Goal: Task Accomplishment & Management: Manage account settings

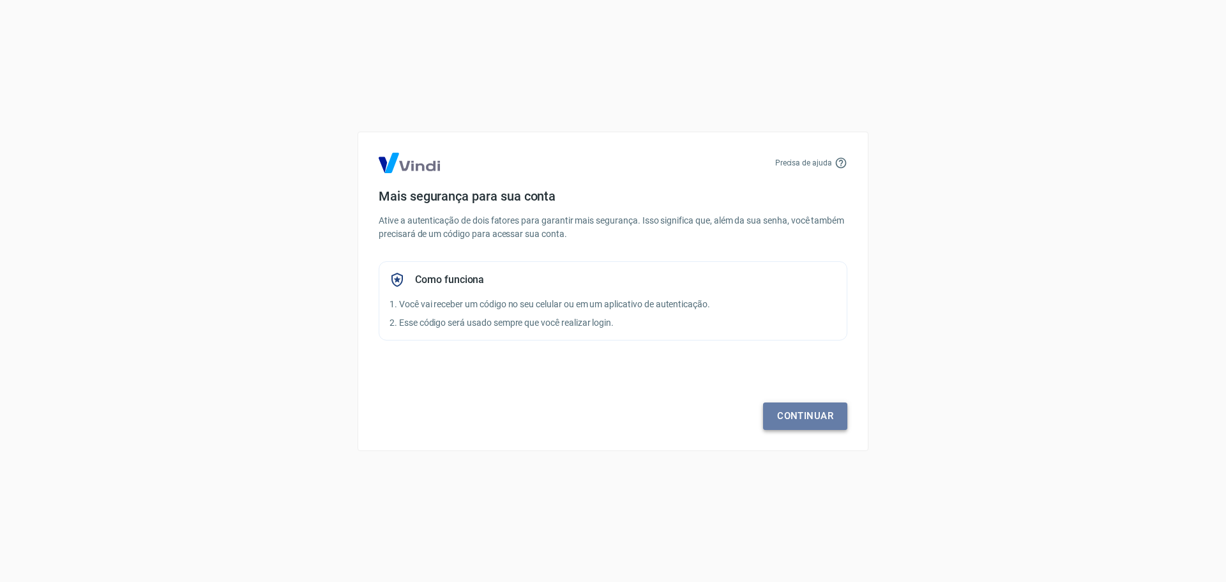
click at [812, 418] on link "Continuar" at bounding box center [805, 415] width 84 height 27
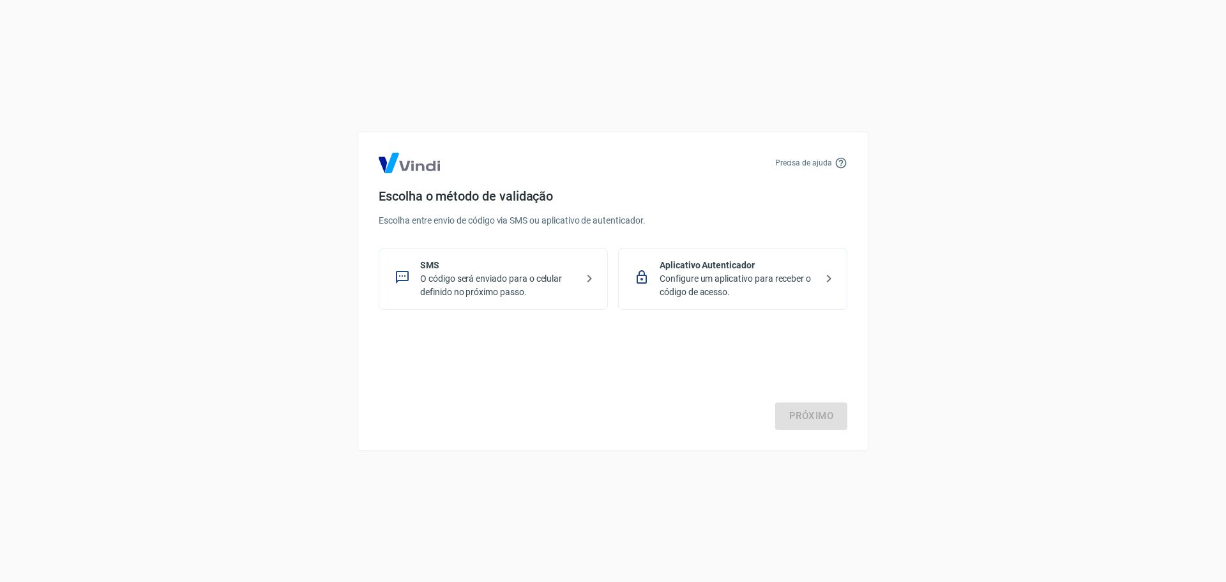
click at [713, 269] on p "Aplicativo Autenticador" at bounding box center [738, 265] width 156 height 13
click at [790, 415] on link "Próximo" at bounding box center [811, 415] width 72 height 27
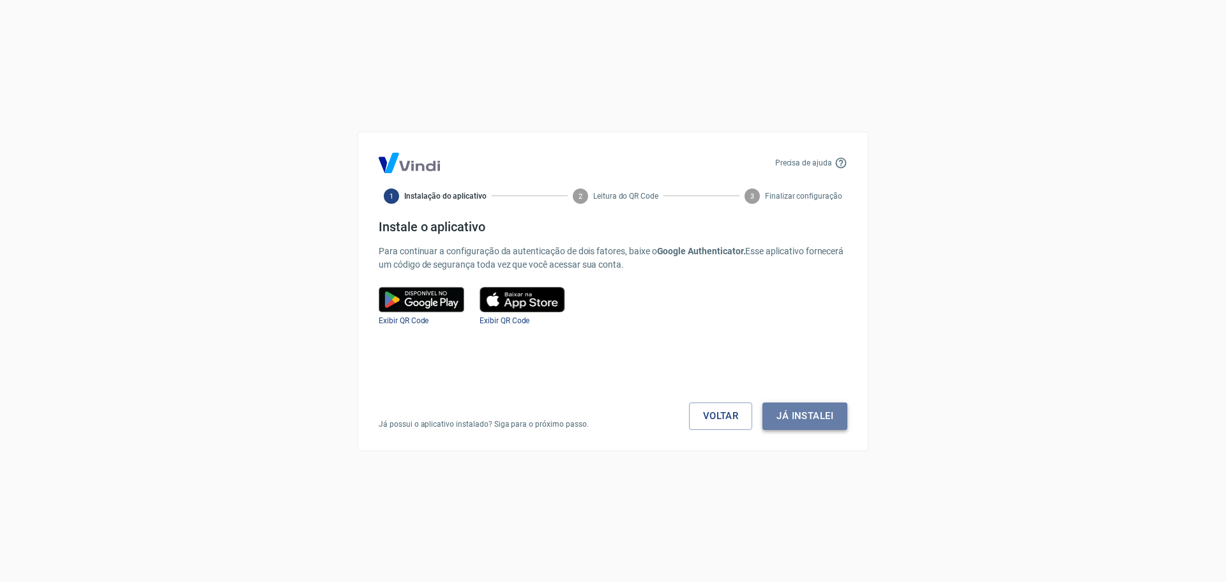
click at [786, 411] on button "Já instalei" at bounding box center [804, 415] width 85 height 27
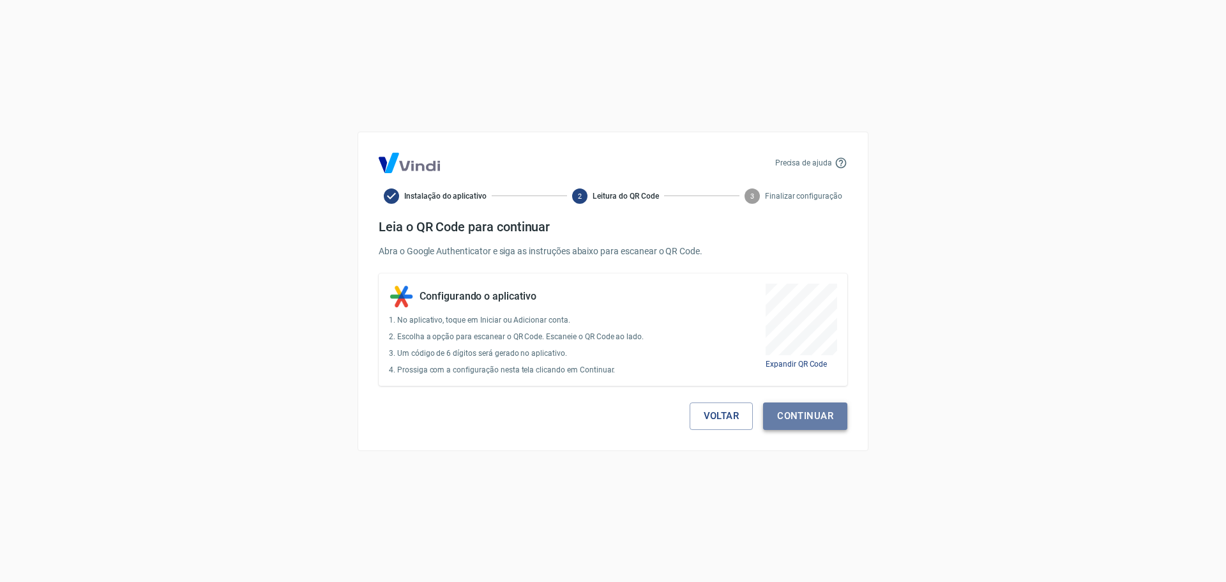
click at [789, 410] on button "Continuar" at bounding box center [805, 415] width 84 height 27
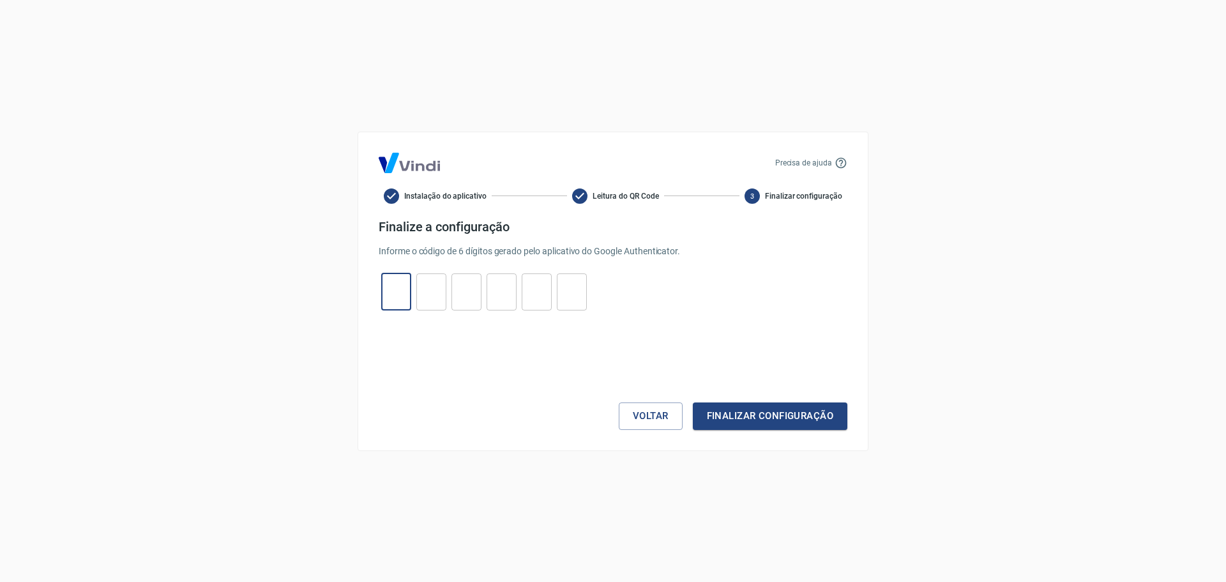
click at [390, 302] on input "tel" at bounding box center [396, 291] width 30 height 27
type input "0"
type input "2"
type input "7"
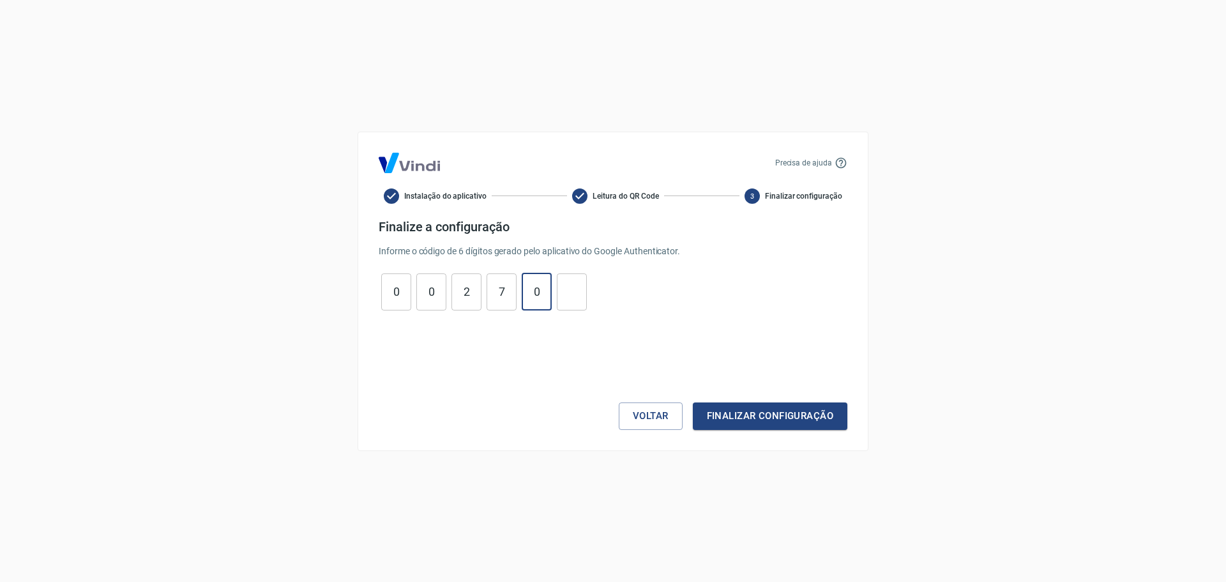
type input "0"
type input "7"
type input "2"
type input "0"
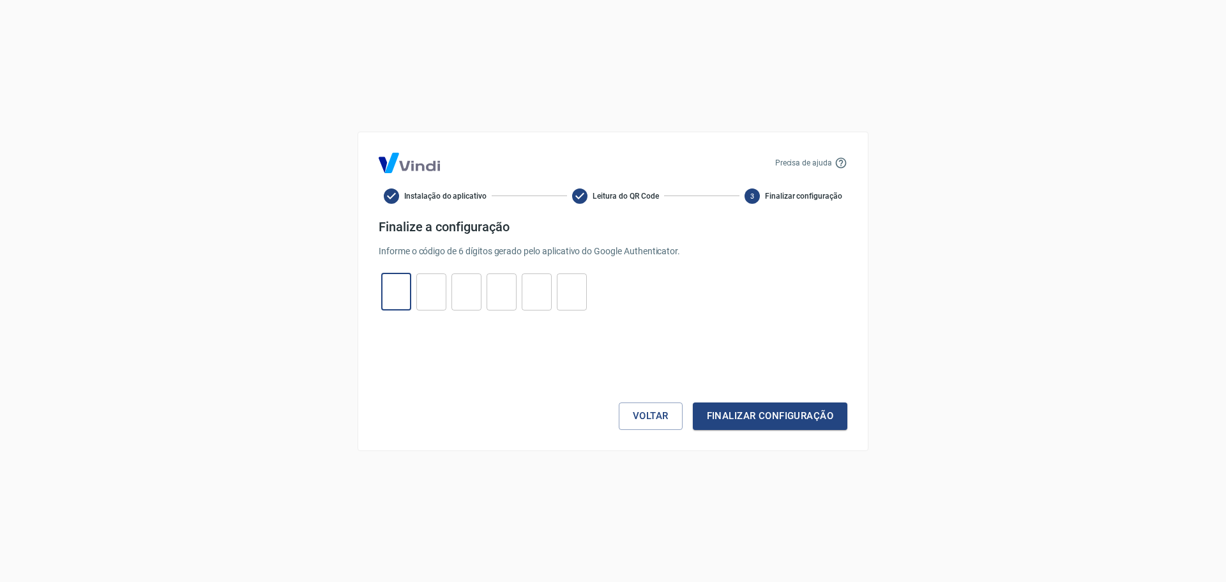
type input "4"
type input "8"
type input "9"
type input "7"
type input "5"
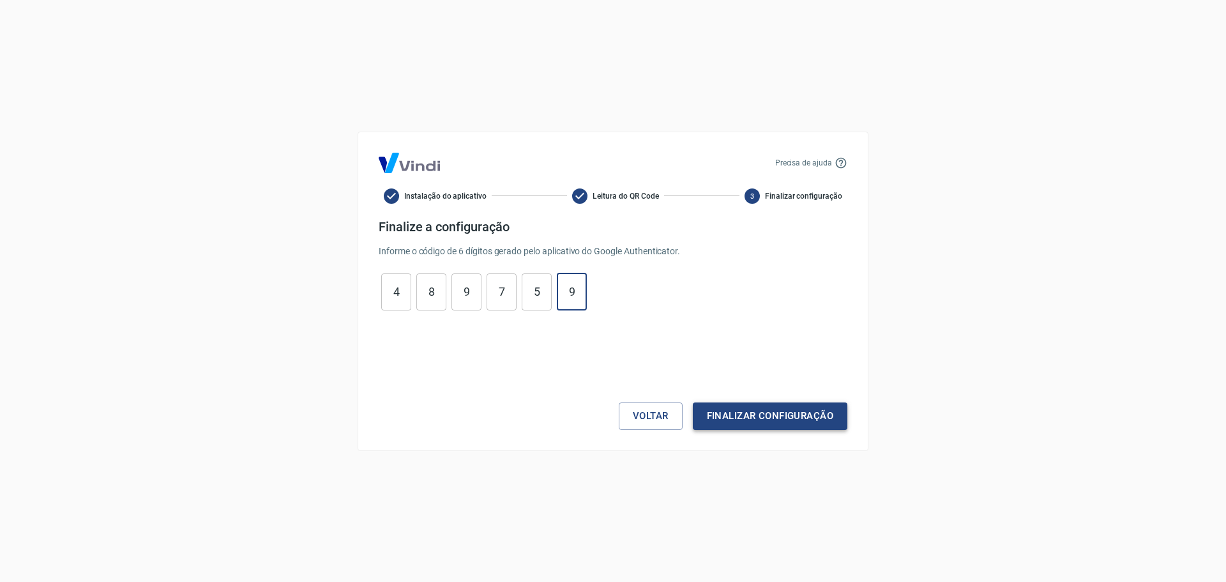
type input "9"
click at [723, 422] on button "Finalizar configuração" at bounding box center [770, 415] width 155 height 27
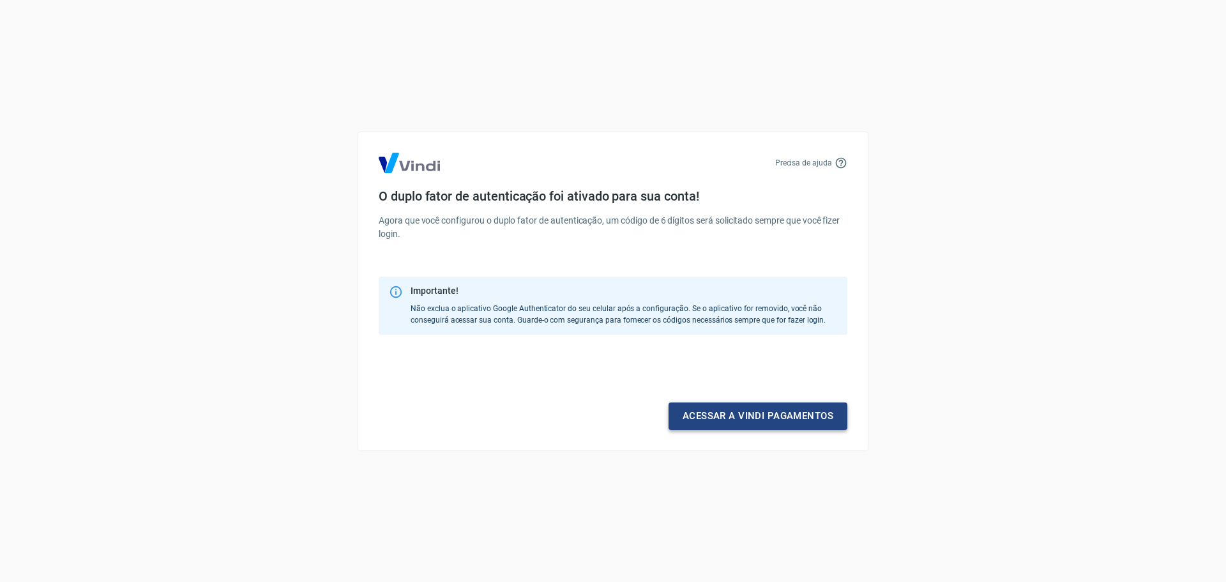
click at [723, 420] on link "Acessar a Vindi pagamentos" at bounding box center [758, 415] width 179 height 27
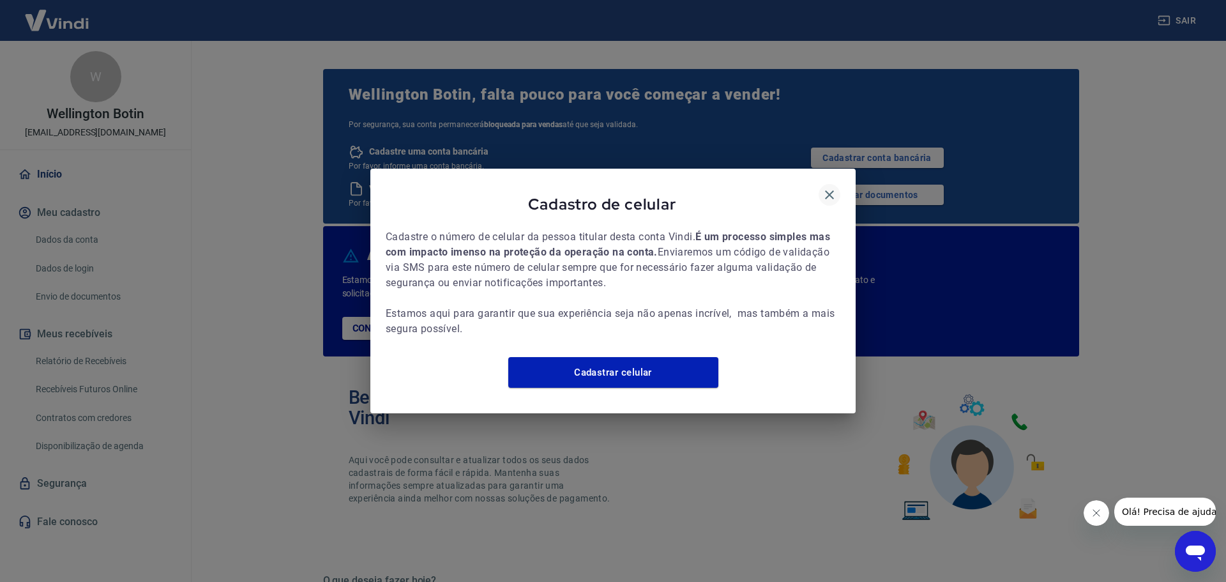
click at [830, 190] on icon "button" at bounding box center [829, 194] width 9 height 9
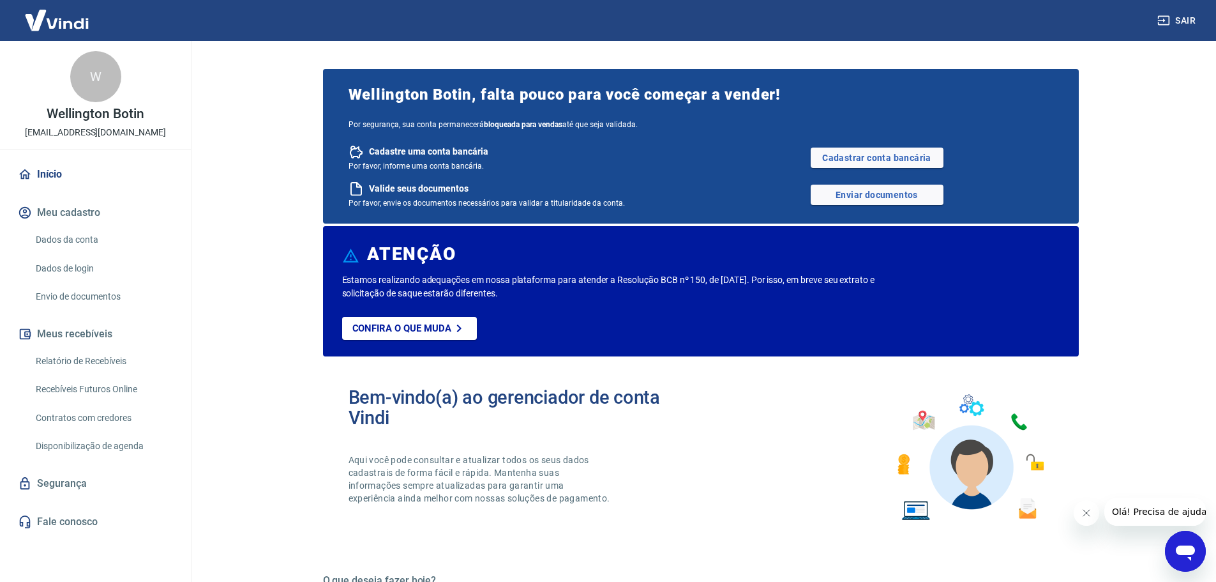
click at [46, 45] on div "W Wellington Botin wellington.botin@tray.net.br" at bounding box center [95, 95] width 191 height 109
click at [56, 23] on img at bounding box center [56, 20] width 83 height 39
click at [58, 24] on img at bounding box center [56, 20] width 83 height 39
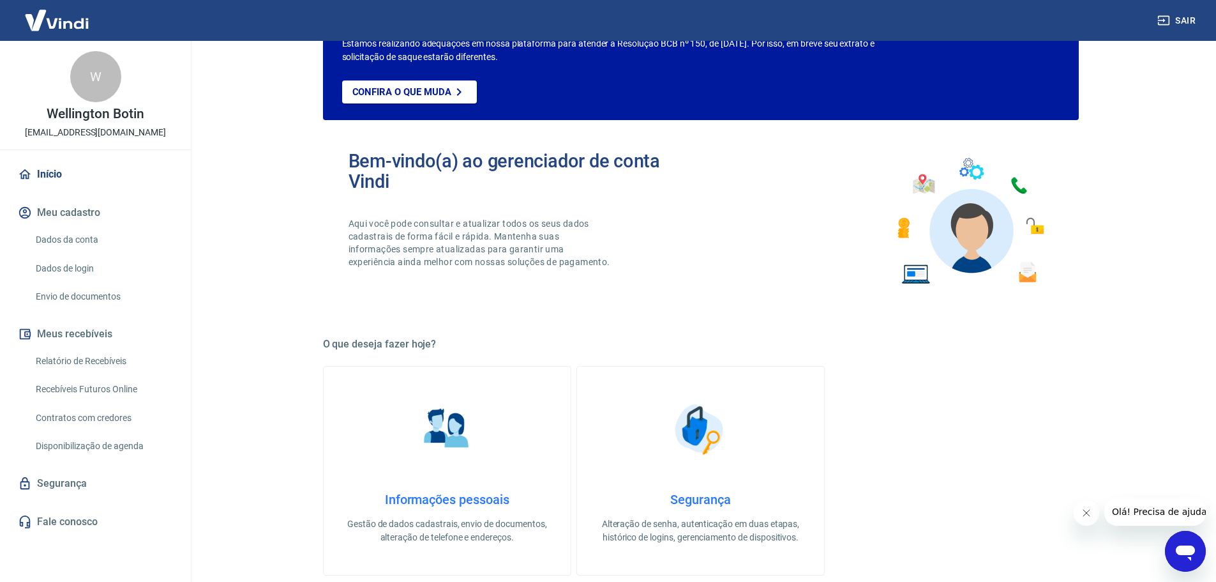
scroll to position [255, 0]
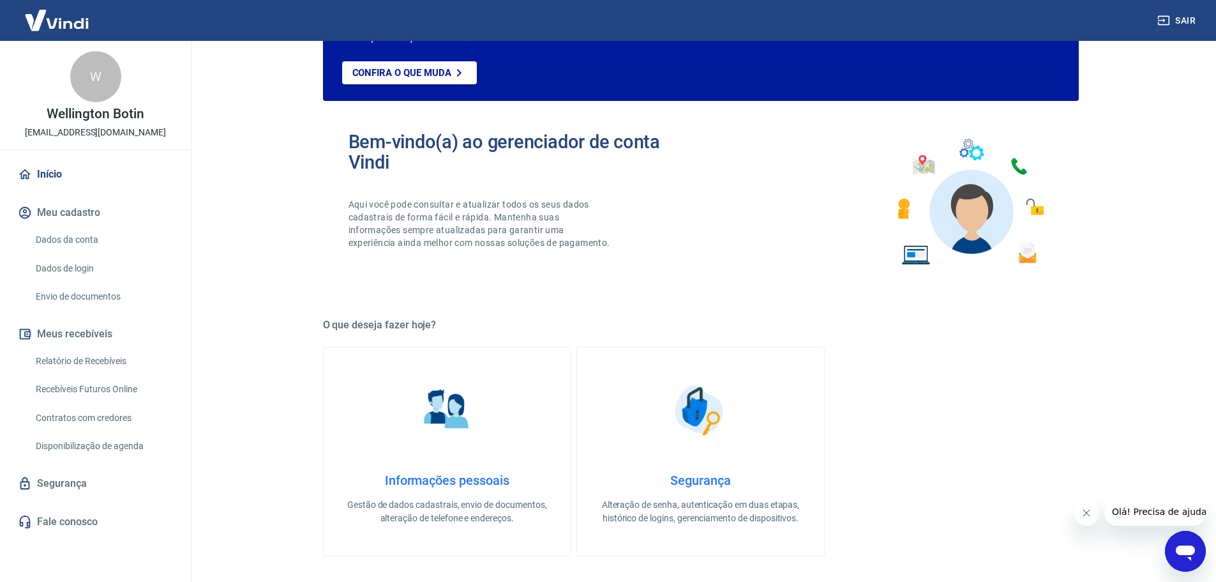
click at [75, 26] on img at bounding box center [56, 20] width 83 height 39
click at [74, 26] on img at bounding box center [56, 20] width 83 height 39
